Goal: Task Accomplishment & Management: Manage account settings

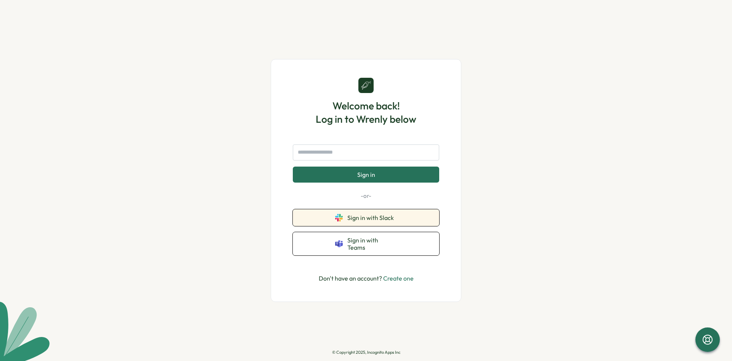
click at [364, 221] on span "Sign in with Slack" at bounding box center [372, 217] width 50 height 7
click at [11, 9] on div "Welcome back! Log in to Wrenly below Sign in -or- Sign in with Slack Sign in wi…" at bounding box center [366, 180] width 732 height 361
click at [374, 221] on span "Sign in with Slack" at bounding box center [372, 217] width 50 height 7
click at [369, 221] on span "Sign in with Slack" at bounding box center [372, 217] width 50 height 7
click at [371, 221] on span "Sign in with Slack" at bounding box center [372, 217] width 50 height 7
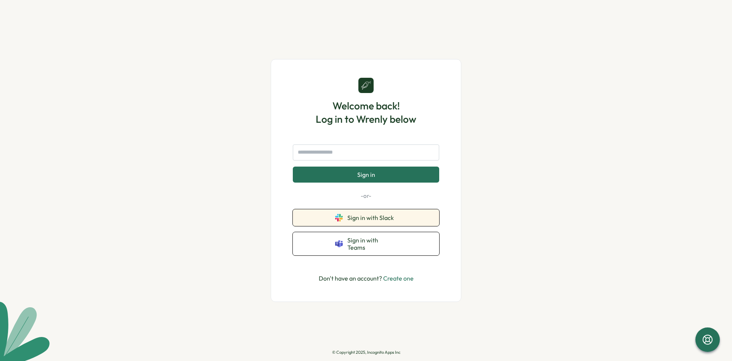
click at [364, 221] on span "Sign in with Slack" at bounding box center [372, 217] width 50 height 7
